Goal: Find specific page/section: Find specific page/section

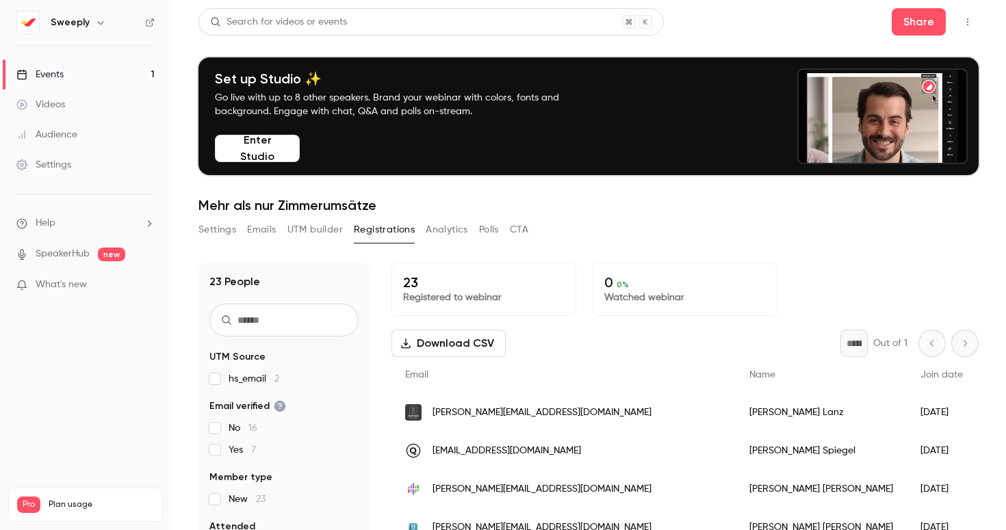
scroll to position [500, 0]
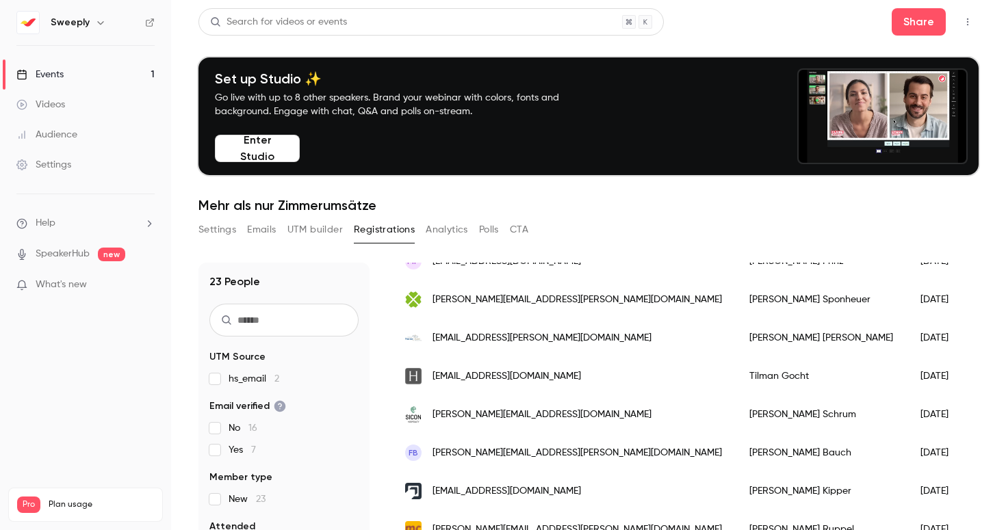
scroll to position [619, 0]
